Goal: Check status: Check status

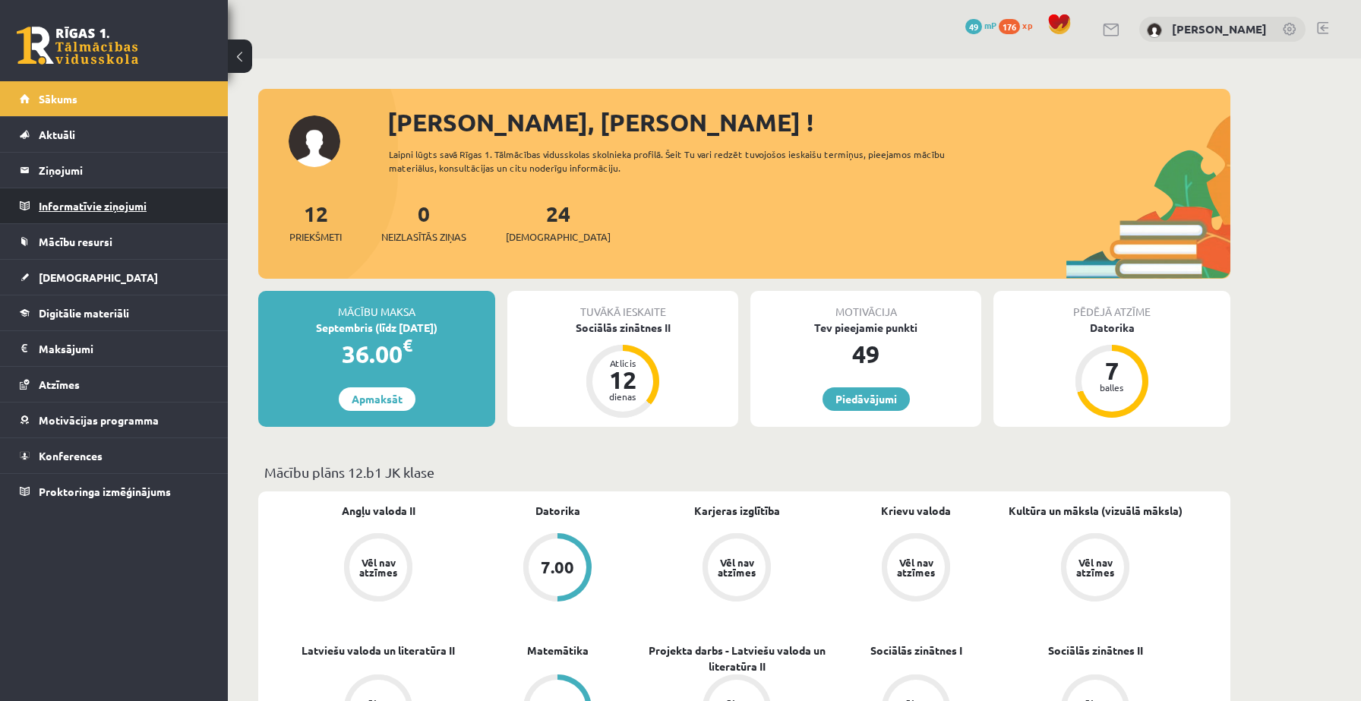
scroll to position [1358, 0]
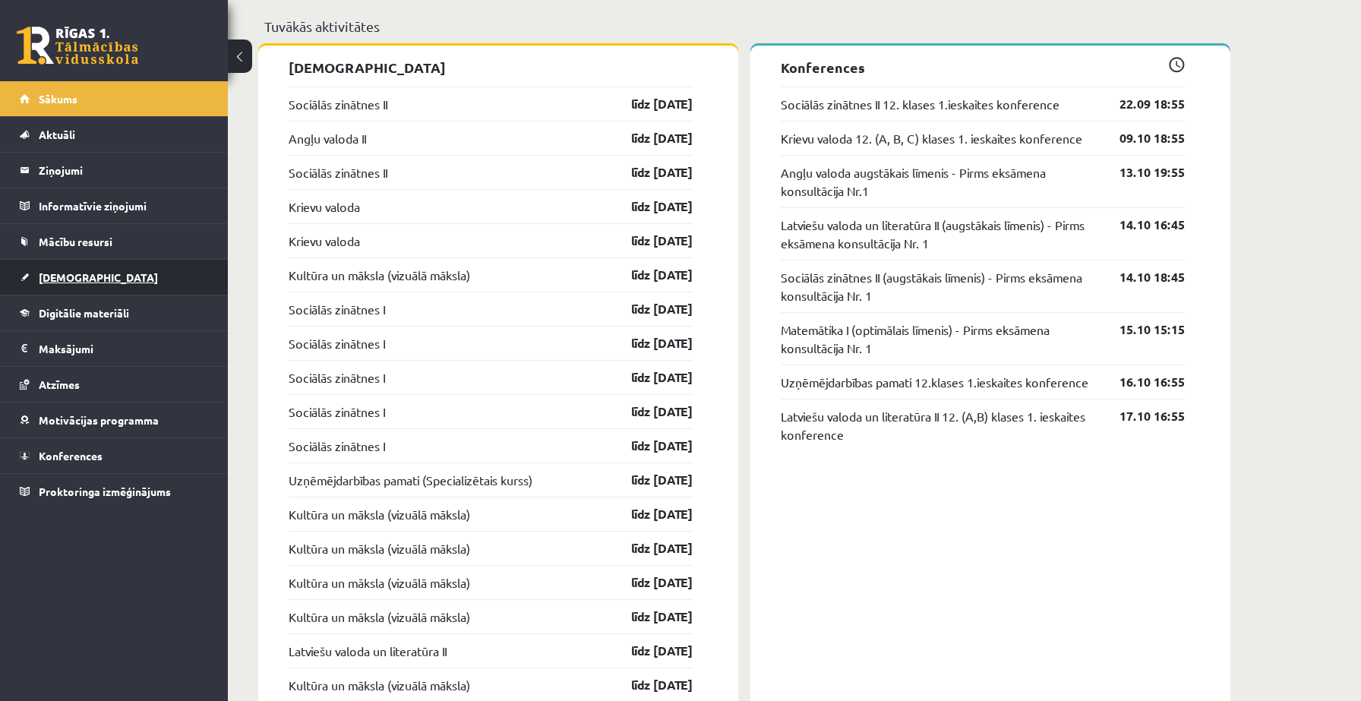
click at [74, 279] on span "[DEMOGRAPHIC_DATA]" at bounding box center [98, 277] width 119 height 14
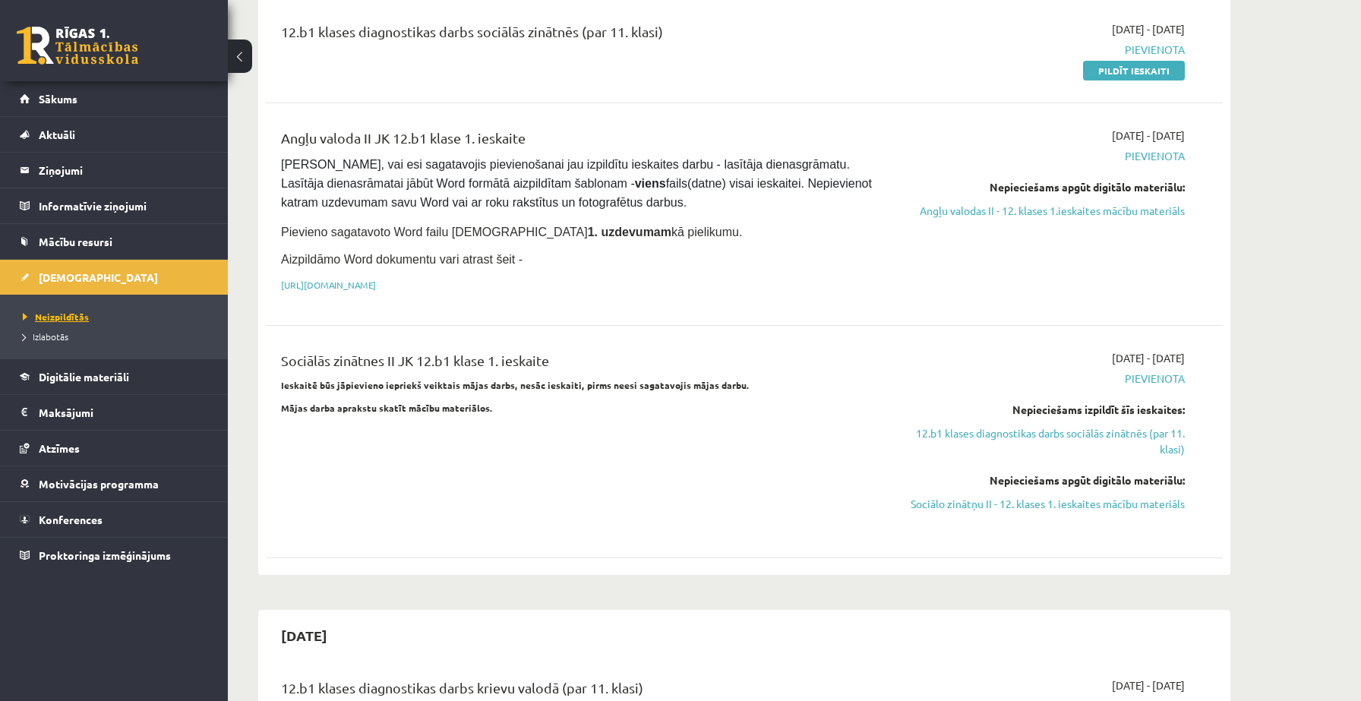
scroll to position [173, 0]
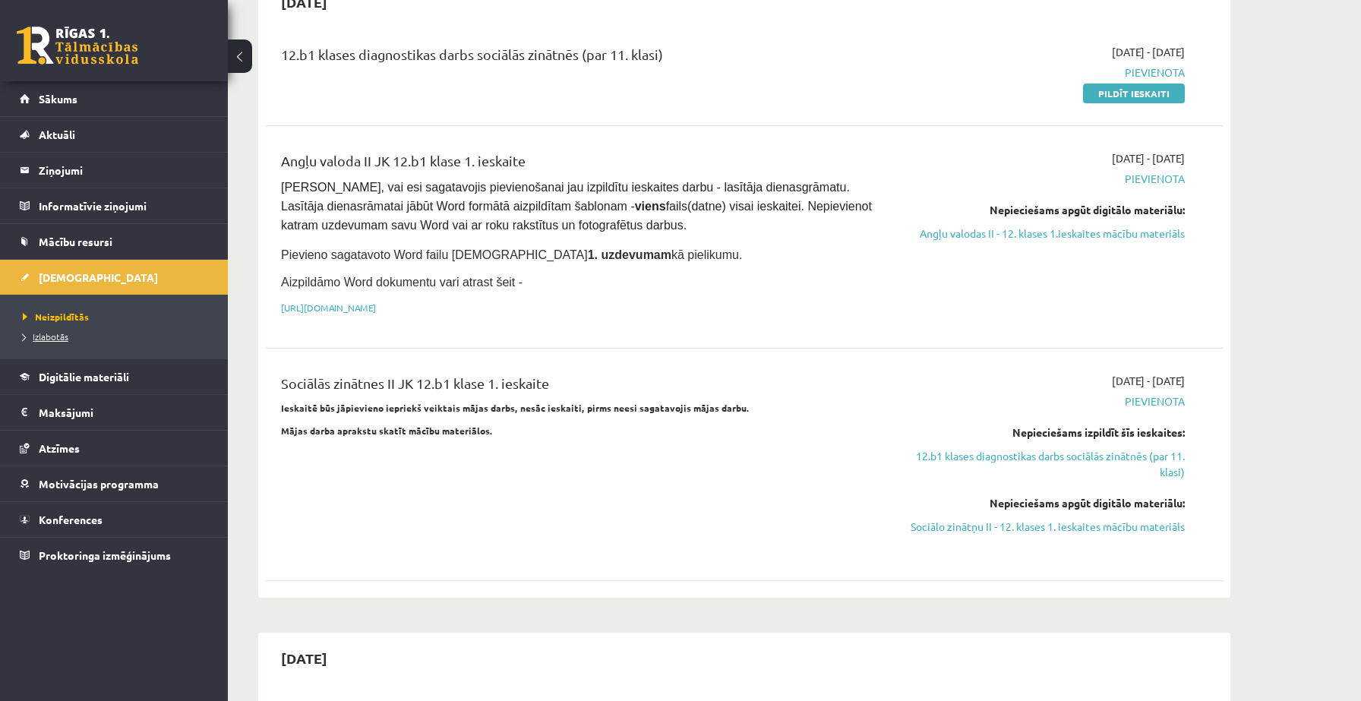
click at [52, 330] on span "Izlabotās" at bounding box center [46, 336] width 46 height 12
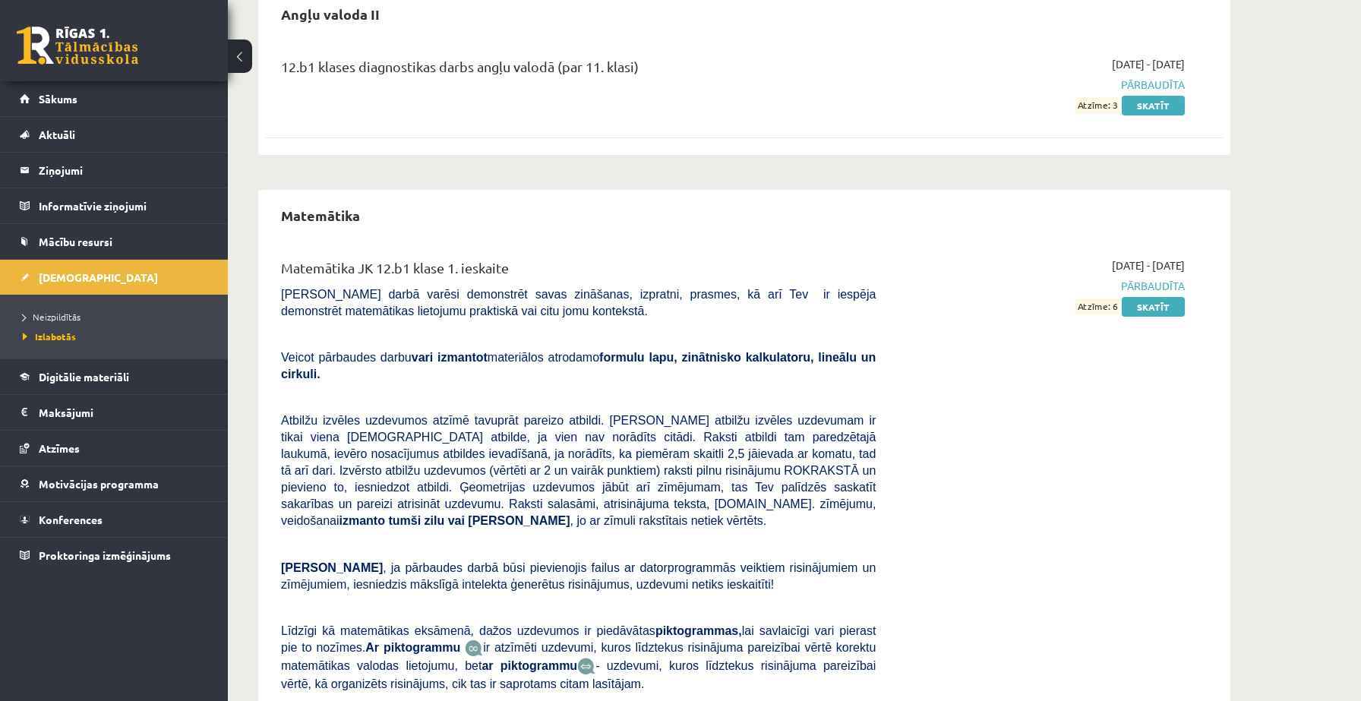
scroll to position [160, 0]
click at [1156, 313] on link "Skatīt" at bounding box center [1152, 308] width 63 height 20
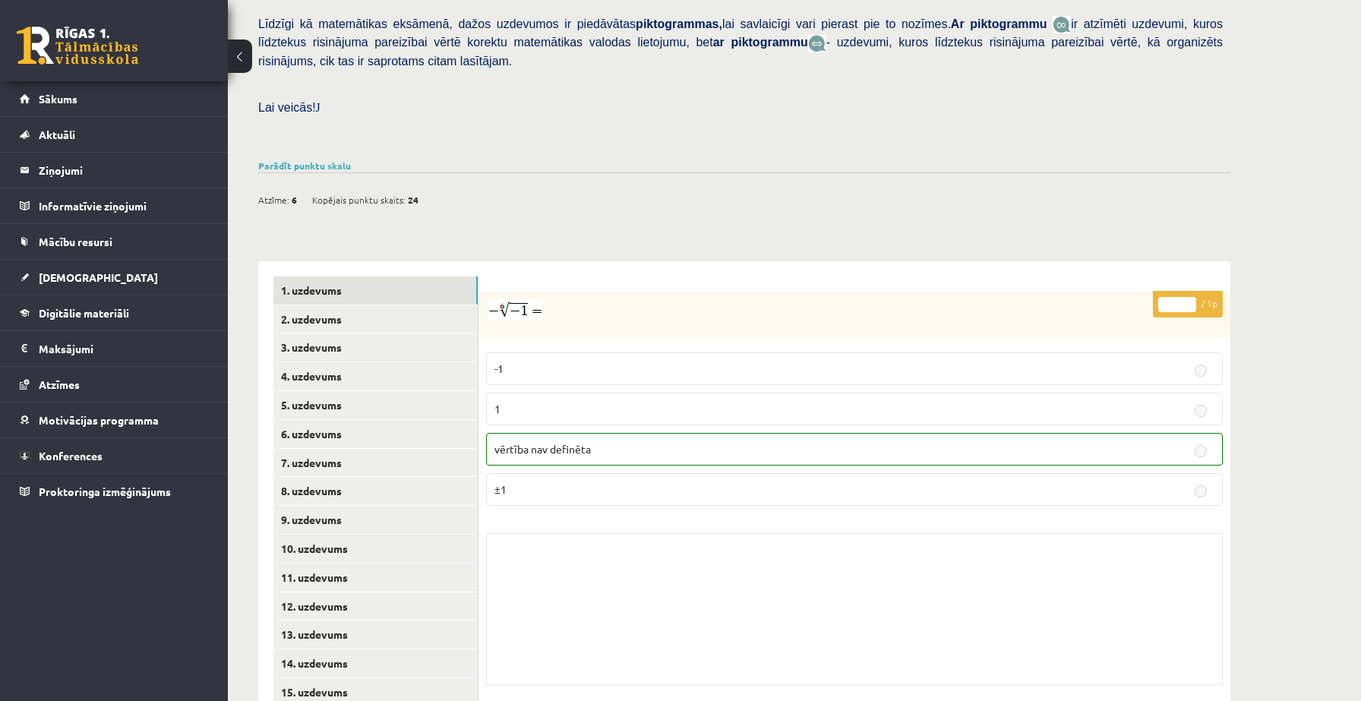
scroll to position [402, 0]
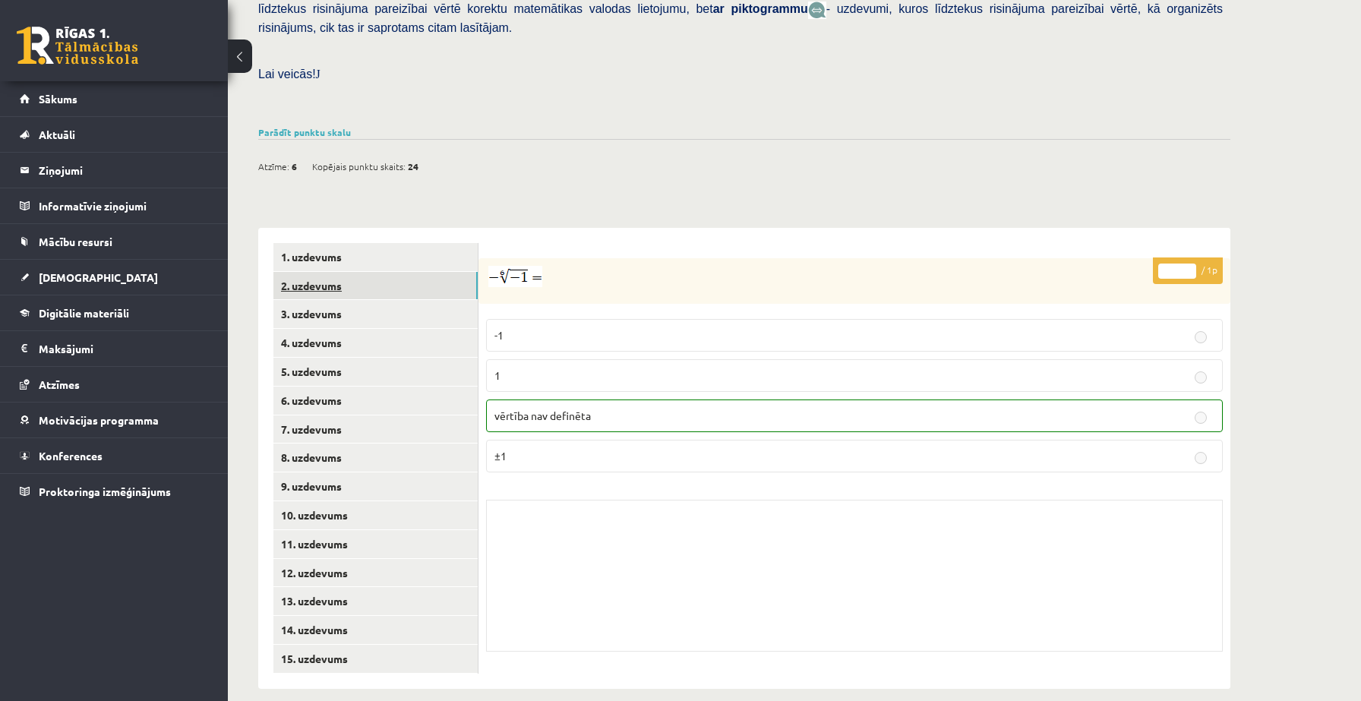
click at [379, 274] on link "2. uzdevums" at bounding box center [375, 286] width 204 height 28
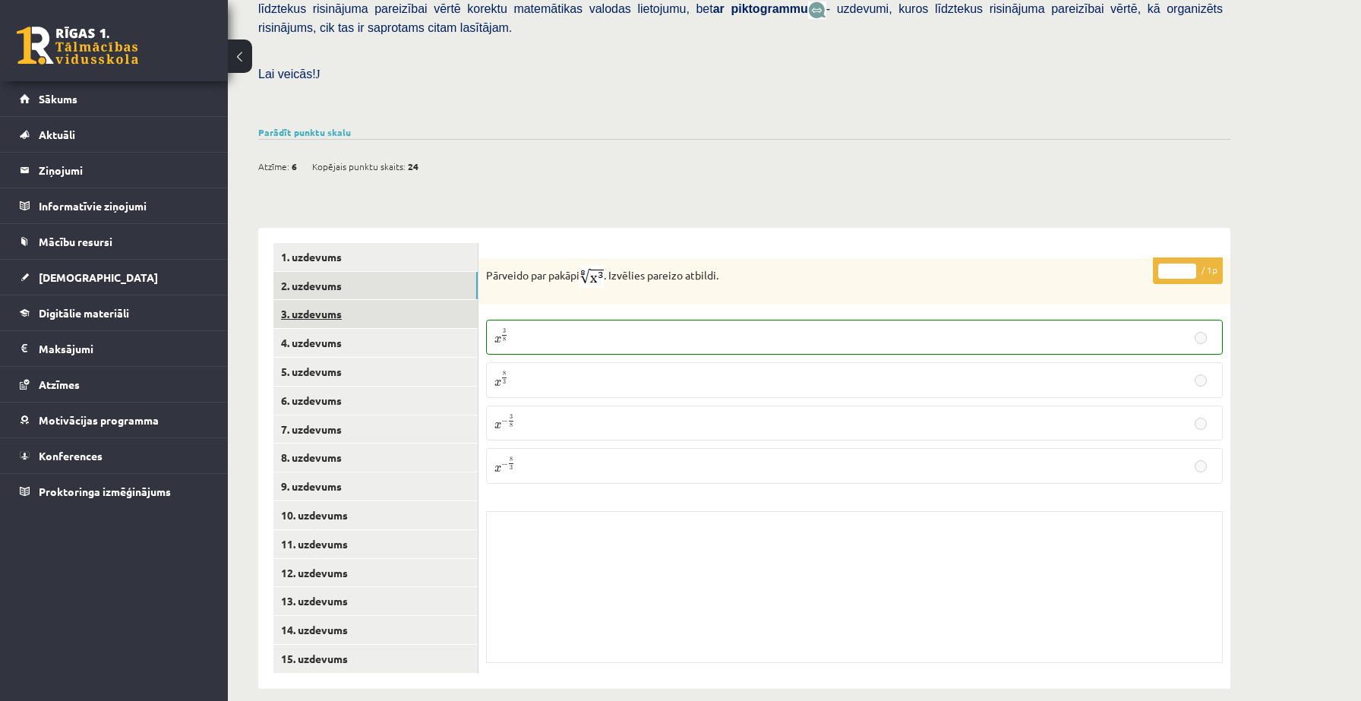
click at [358, 302] on link "3. uzdevums" at bounding box center [375, 314] width 204 height 28
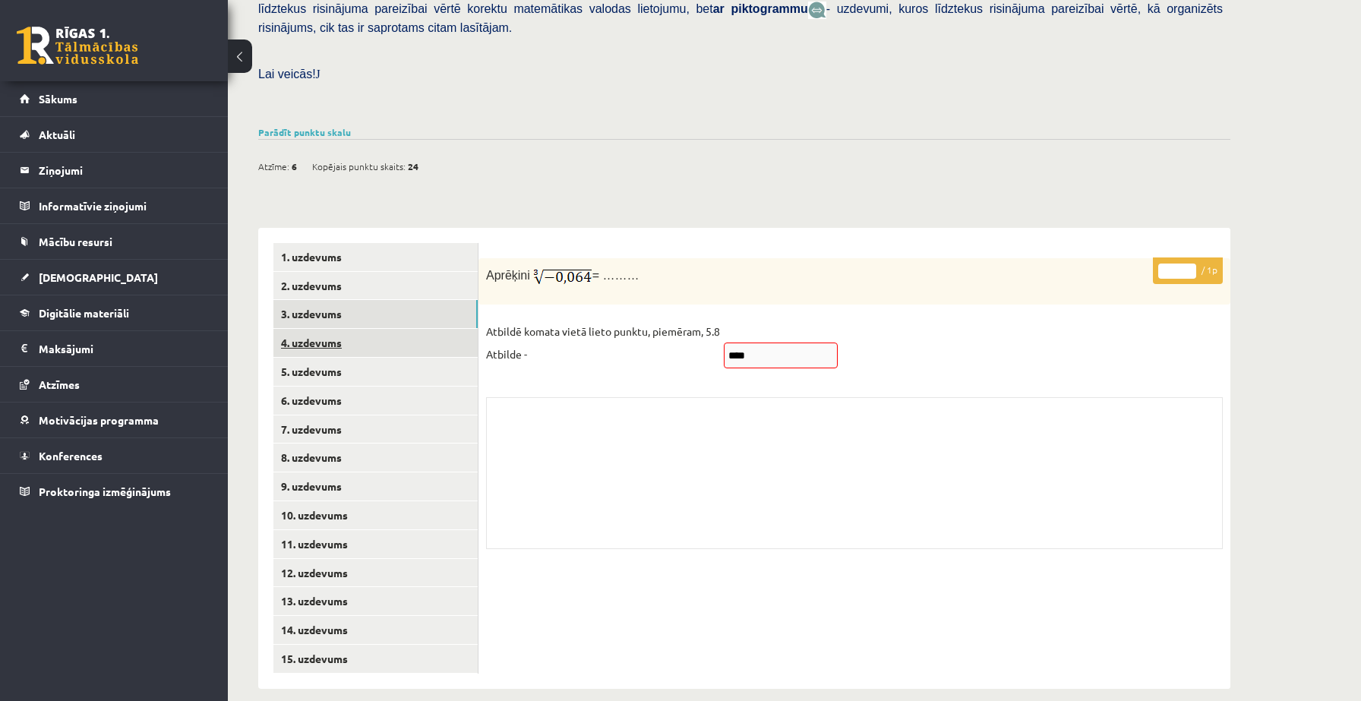
click at [374, 329] on link "4. uzdevums" at bounding box center [375, 343] width 204 height 28
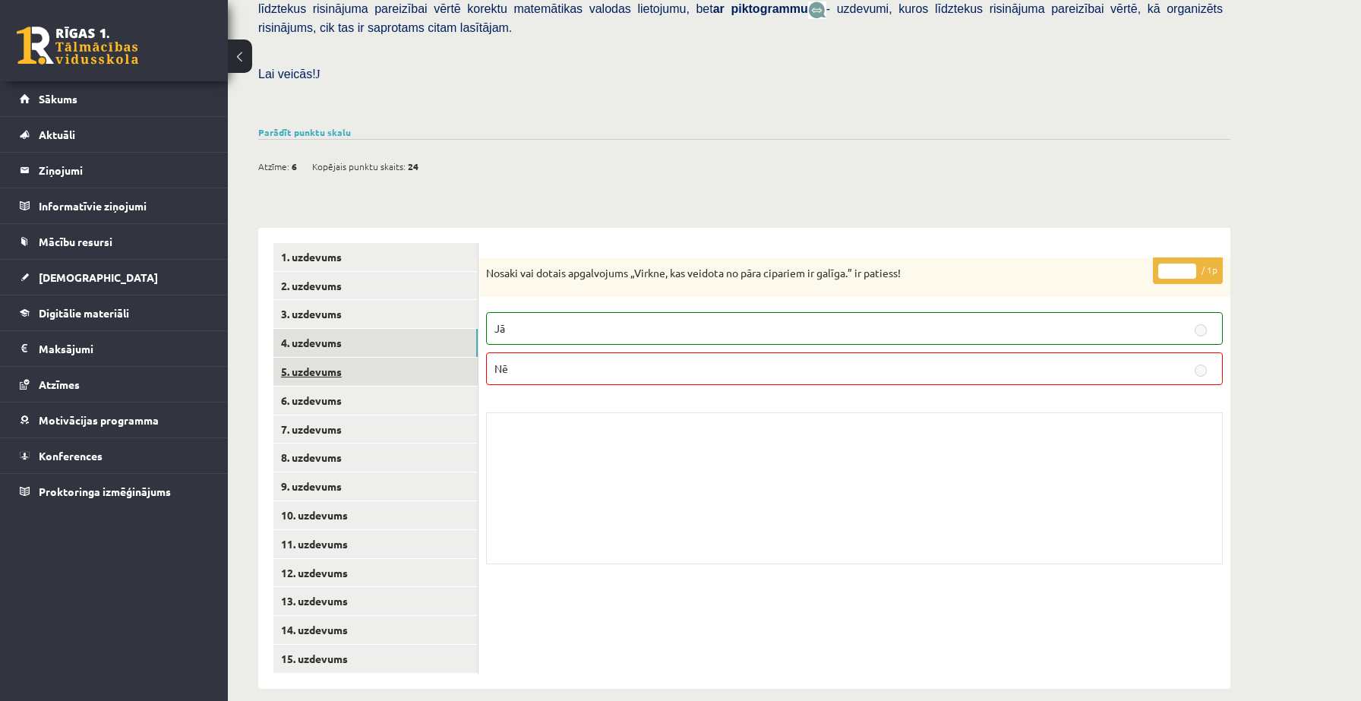
click at [354, 358] on link "5. uzdevums" at bounding box center [375, 372] width 204 height 28
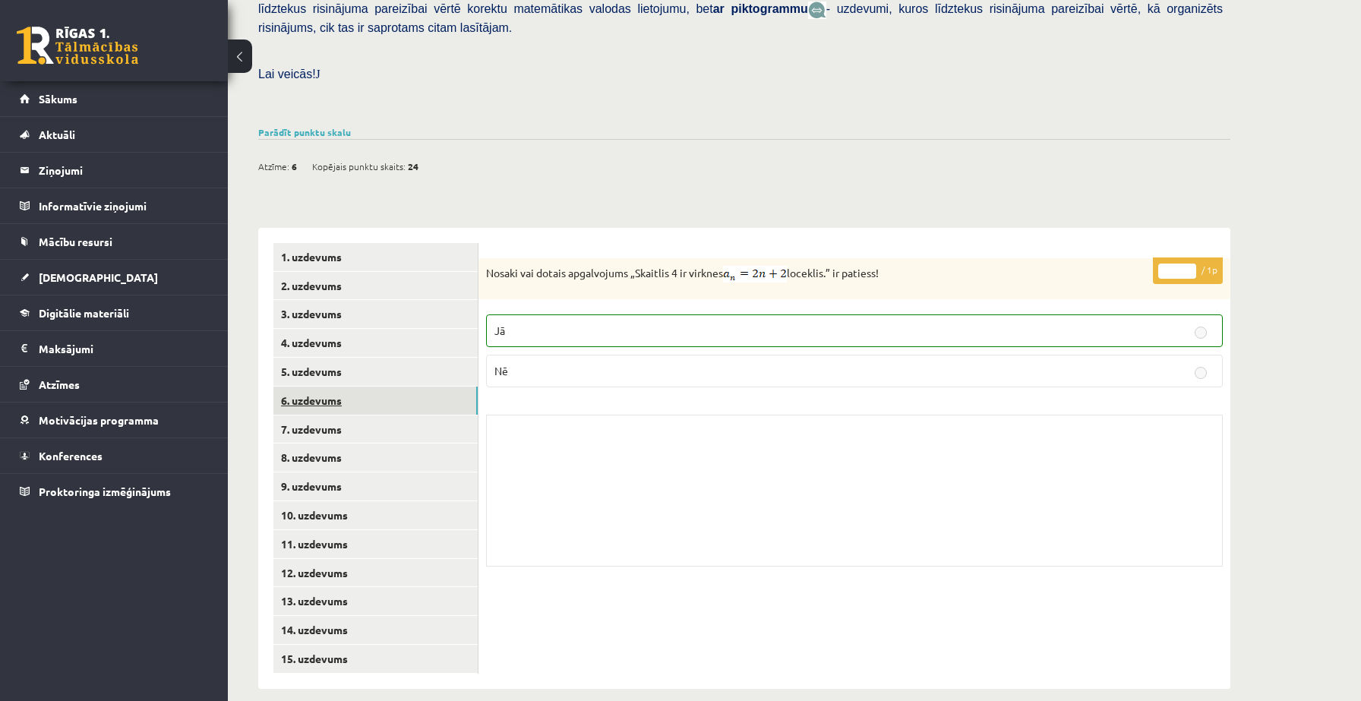
click at [338, 386] on link "6. uzdevums" at bounding box center [375, 400] width 204 height 28
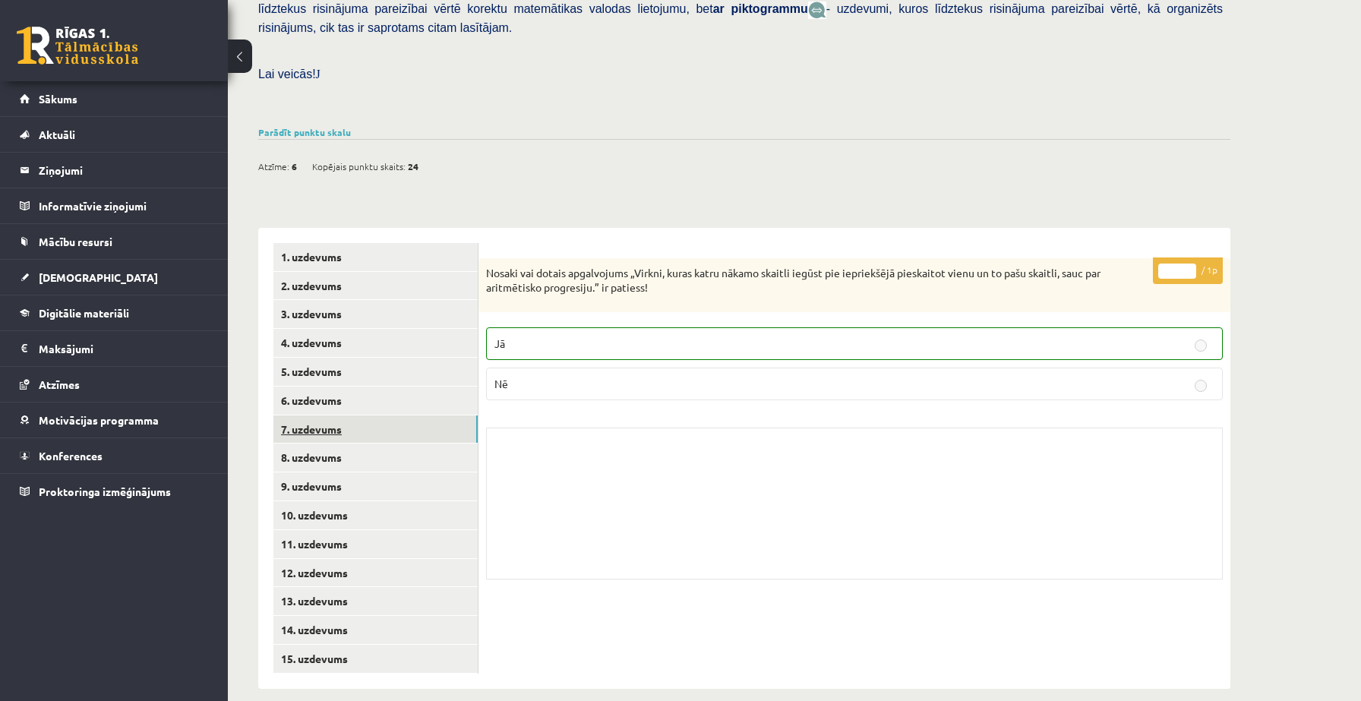
click at [314, 415] on link "7. uzdevums" at bounding box center [375, 429] width 204 height 28
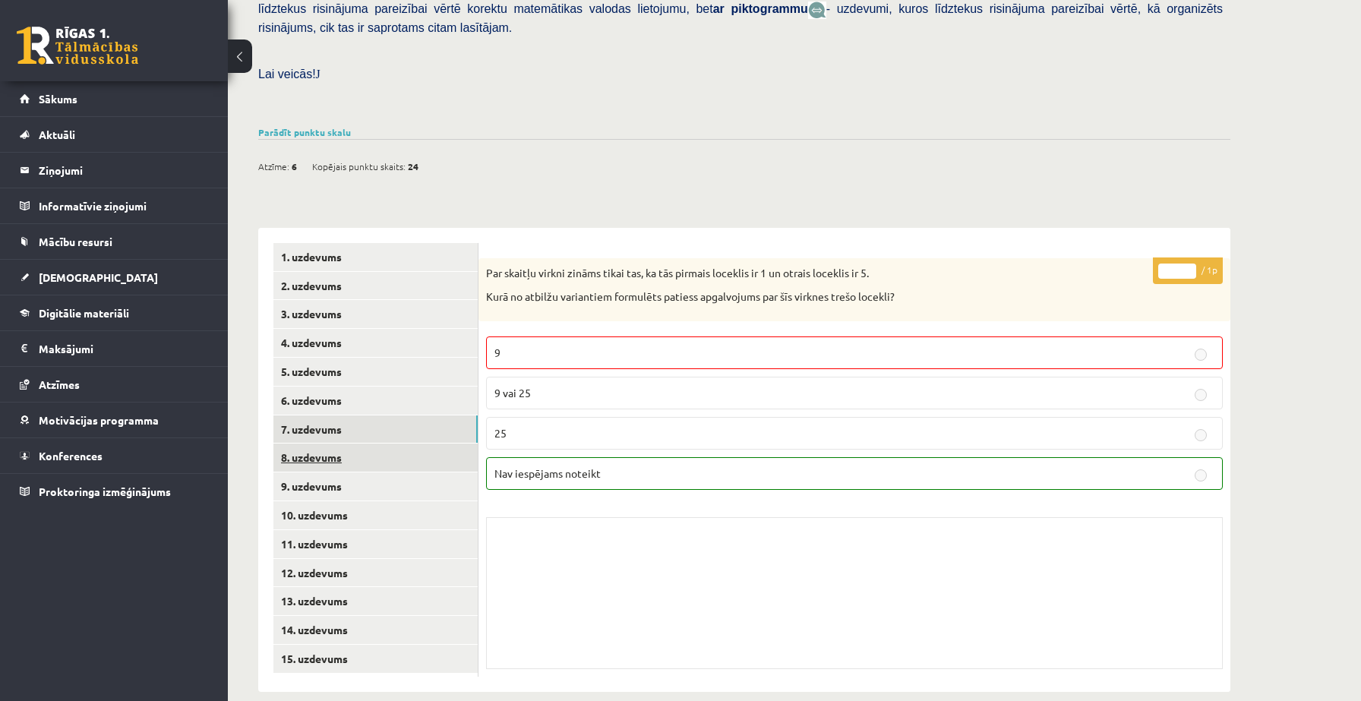
click at [308, 443] on link "8. uzdevums" at bounding box center [375, 457] width 204 height 28
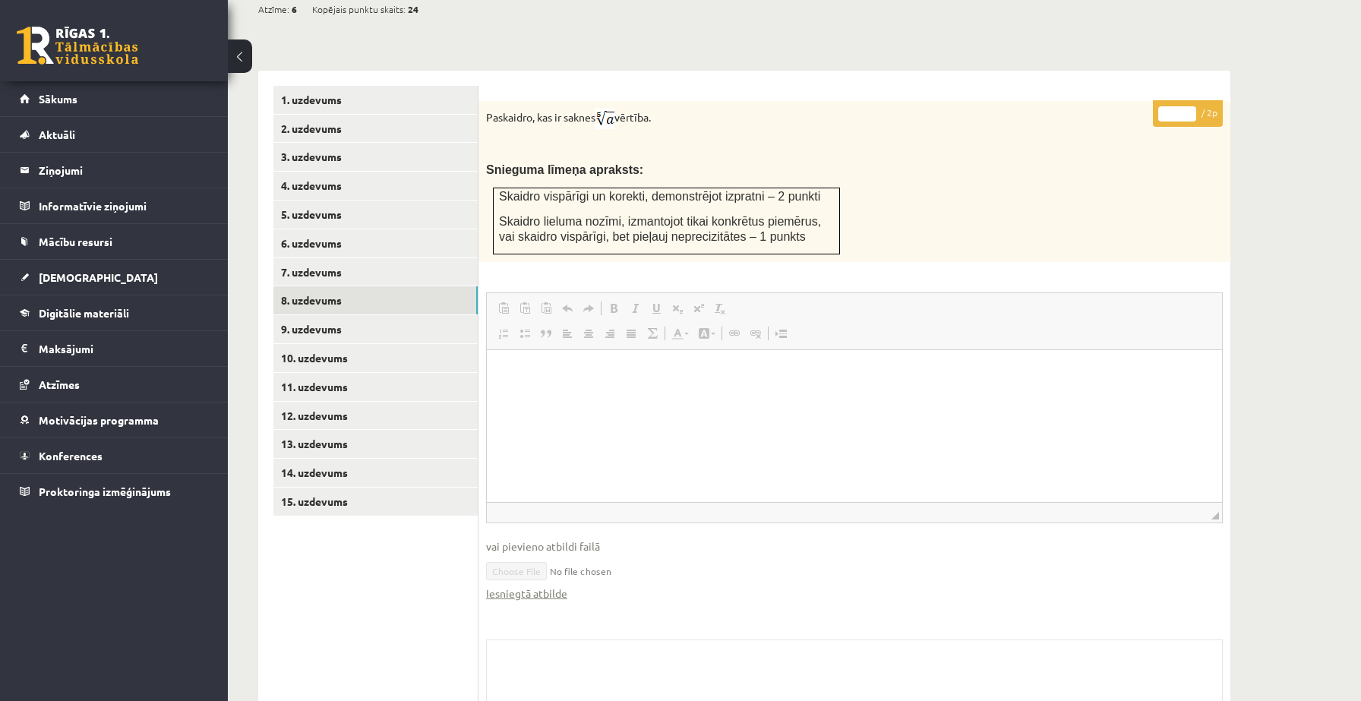
scroll to position [685, 0]
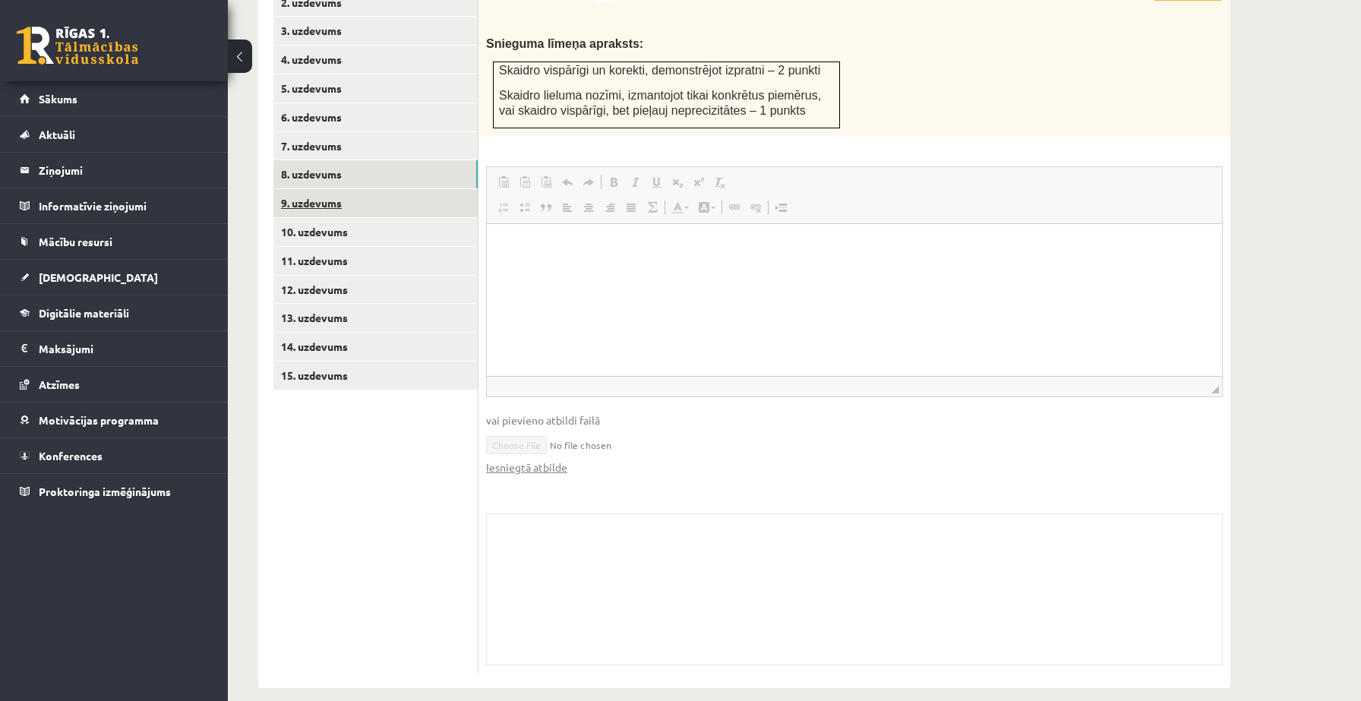
click at [337, 189] on link "9. uzdevums" at bounding box center [375, 203] width 204 height 28
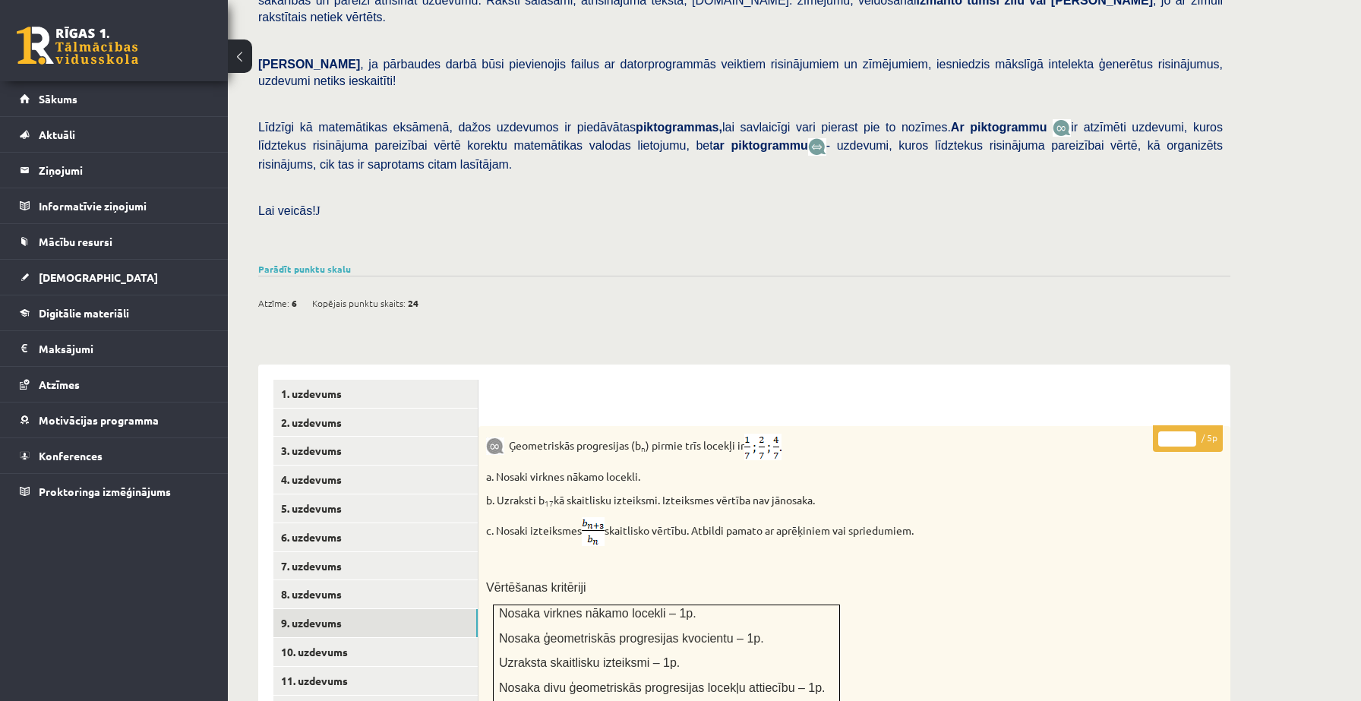
scroll to position [271, 0]
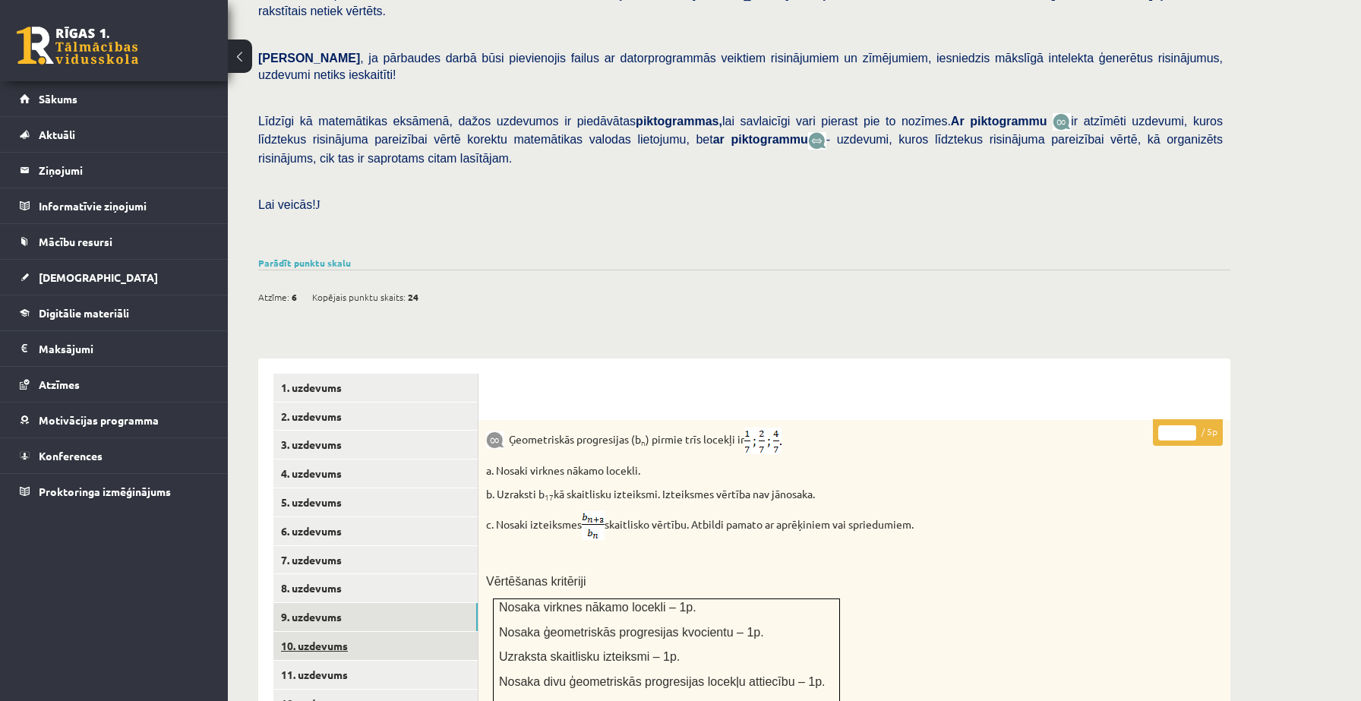
click at [338, 632] on link "10. uzdevums" at bounding box center [375, 646] width 204 height 28
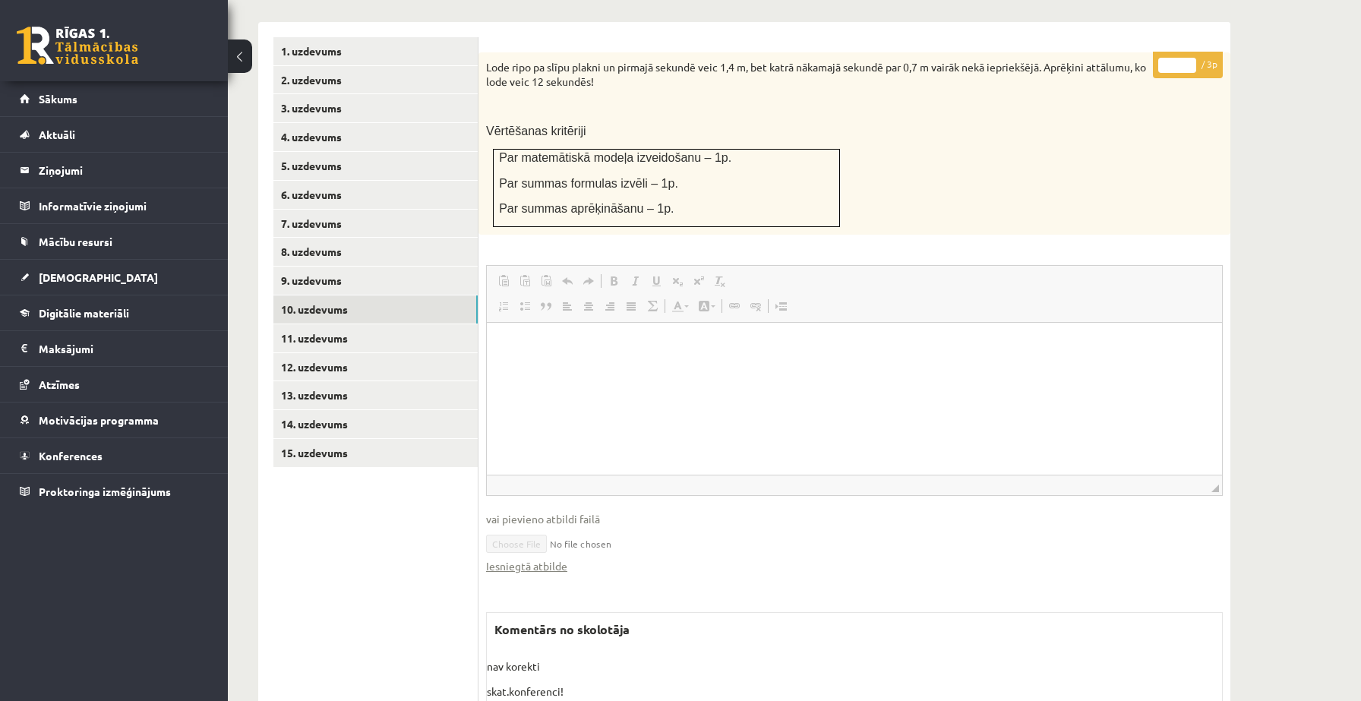
scroll to position [610, 0]
